Goal: Task Accomplishment & Management: Manage account settings

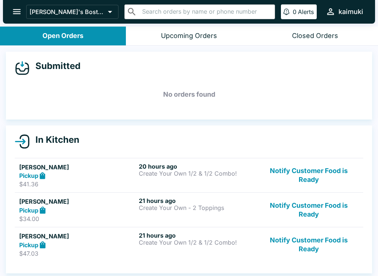
click at [306, 178] on button "Notify Customer Food is Ready" at bounding box center [309, 175] width 100 height 25
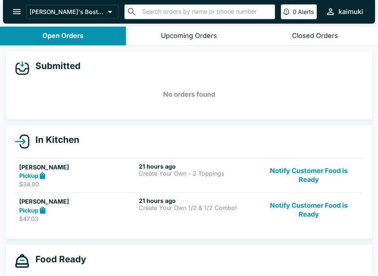
click at [323, 184] on button "Notify Customer Food is Ready" at bounding box center [309, 175] width 100 height 25
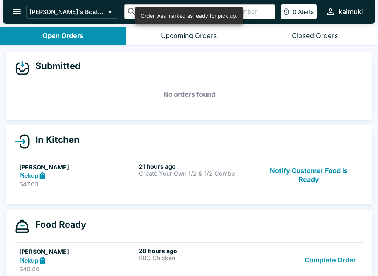
click at [315, 185] on button "Notify Customer Food is Ready" at bounding box center [309, 175] width 100 height 25
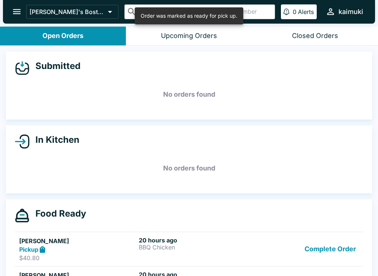
click at [336, 240] on button "Complete Order" at bounding box center [330, 249] width 57 height 25
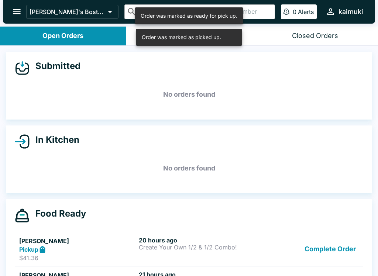
click at [343, 250] on button "Complete Order" at bounding box center [330, 249] width 57 height 25
click at [340, 255] on button "Complete Order" at bounding box center [330, 249] width 57 height 25
click at [334, 250] on button "Complete Order" at bounding box center [330, 249] width 57 height 25
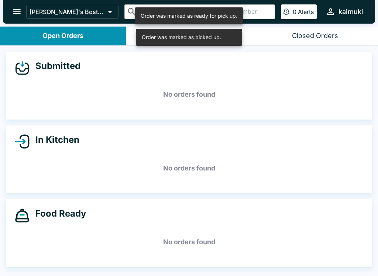
click at [323, 37] on div "Closed Orders" at bounding box center [315, 36] width 46 height 8
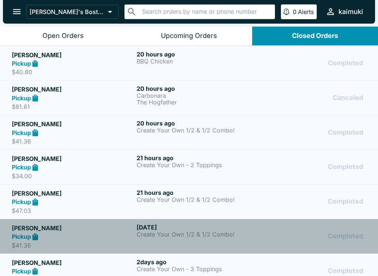
click at [205, 232] on p "Create Your Own 1/2 & 1/2 Combo!" at bounding box center [198, 234] width 122 height 7
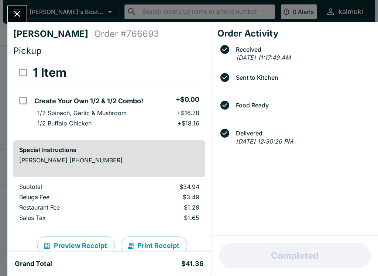
click at [17, 16] on icon "Close" at bounding box center [17, 14] width 10 height 10
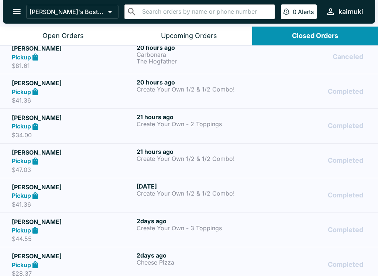
scroll to position [42, 0]
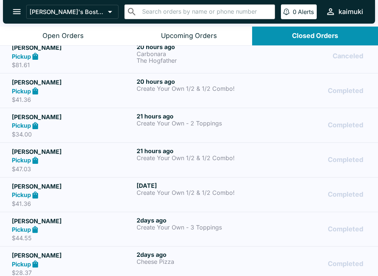
click at [193, 228] on p "Create Your Own - 3 Toppings" at bounding box center [198, 227] width 122 height 7
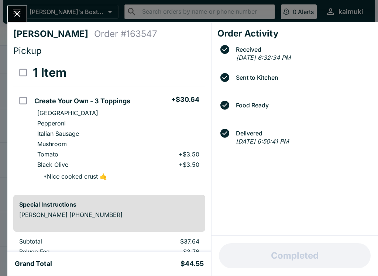
click at [13, 17] on icon "Close" at bounding box center [17, 14] width 10 height 10
